Goal: Find specific page/section: Find specific page/section

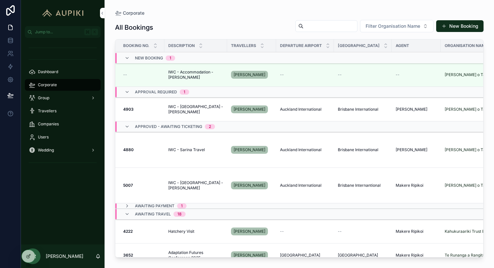
click at [201, 151] on span "IWC - Sarina Travel" at bounding box center [186, 149] width 37 height 5
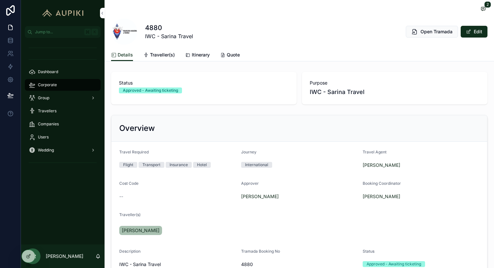
click at [232, 55] on span "Quote" at bounding box center [233, 55] width 13 height 7
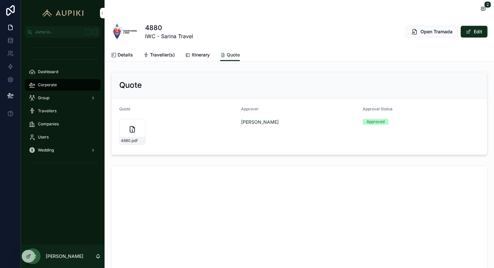
click at [197, 53] on span "Itinerary" at bounding box center [201, 55] width 18 height 7
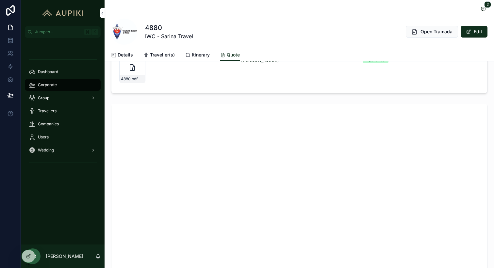
scroll to position [69, 0]
click at [49, 89] on div "Corporate" at bounding box center [63, 85] width 68 height 10
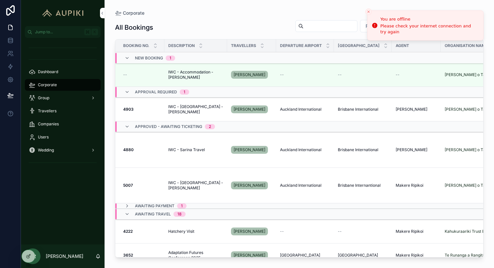
click at [368, 11] on icon "Close toast" at bounding box center [368, 12] width 4 height 4
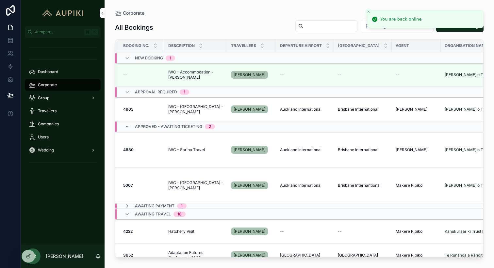
click at [450, 6] on div "Corporate All Bookings Filter Organisation Name New Booking Booking No. Descrip…" at bounding box center [299, 130] width 389 height 260
click at [369, 12] on icon "Close toast" at bounding box center [368, 12] width 4 height 4
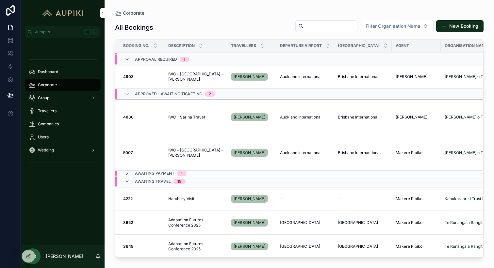
scroll to position [34, 0]
